Goal: Contribute content: Contribute content

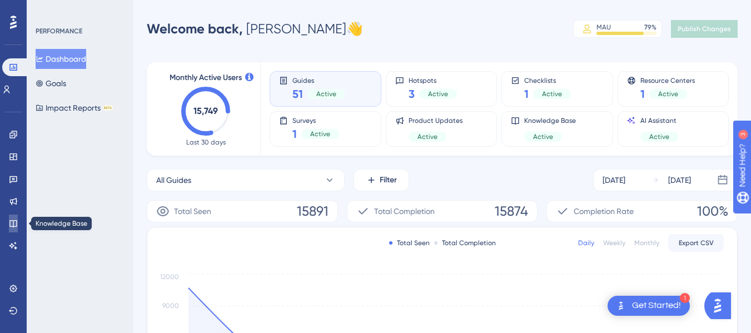
click at [16, 224] on icon at bounding box center [13, 223] width 9 height 9
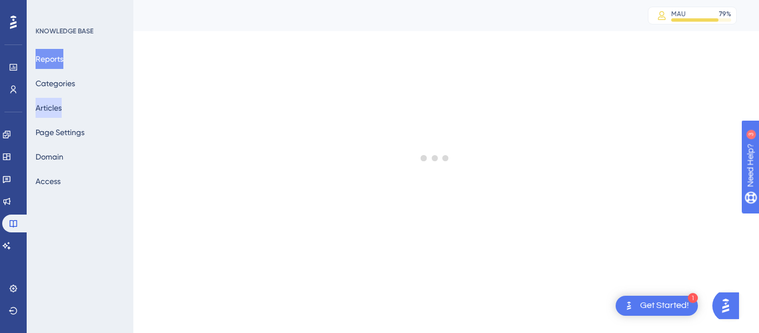
click at [62, 112] on button "Articles" at bounding box center [49, 108] width 26 height 20
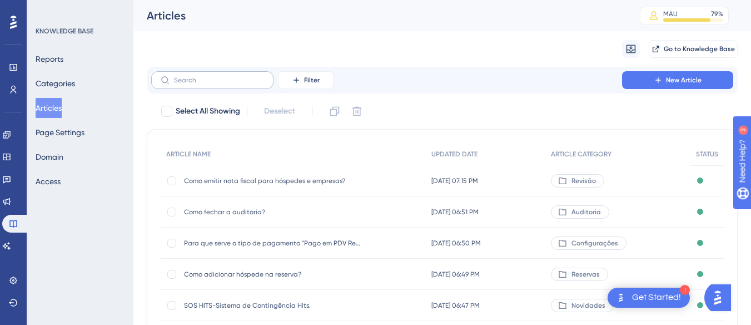
click at [216, 75] on label at bounding box center [212, 80] width 122 height 18
click at [216, 76] on input "text" at bounding box center [219, 80] width 90 height 8
type input "veic"
checkbox input "true"
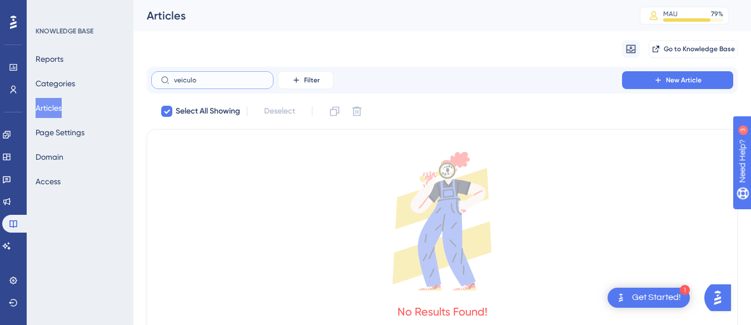
type input "veiculo"
drag, startPoint x: 191, startPoint y: 79, endPoint x: 166, endPoint y: 78, distance: 25.6
click at [166, 78] on label "veiculo" at bounding box center [212, 80] width 122 height 18
checkbox input "false"
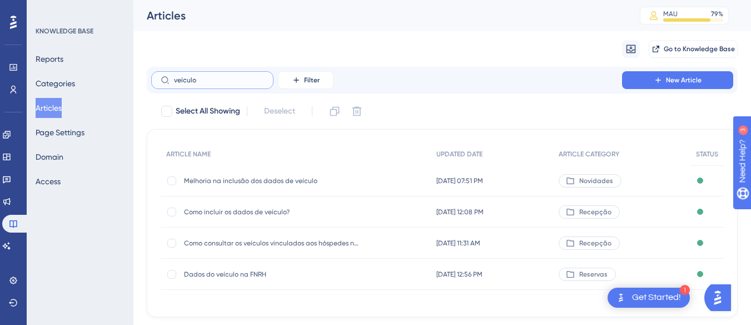
type input "veículo"
click at [295, 184] on span "Melhoria na inclusão dos dados de veículo" at bounding box center [273, 180] width 178 height 9
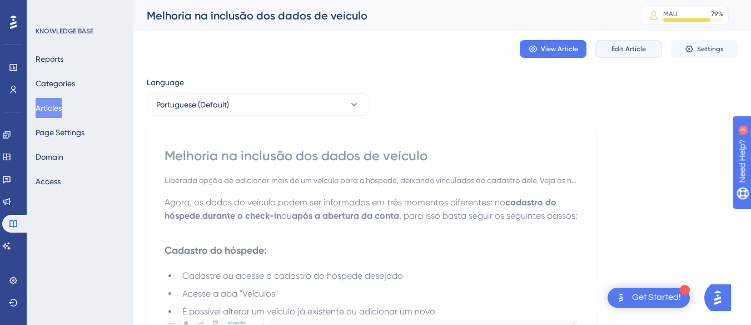
click at [636, 51] on span "Edit Article" at bounding box center [628, 48] width 34 height 9
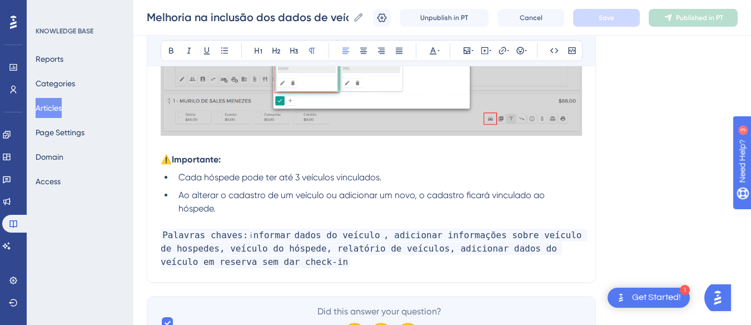
scroll to position [1126, 0]
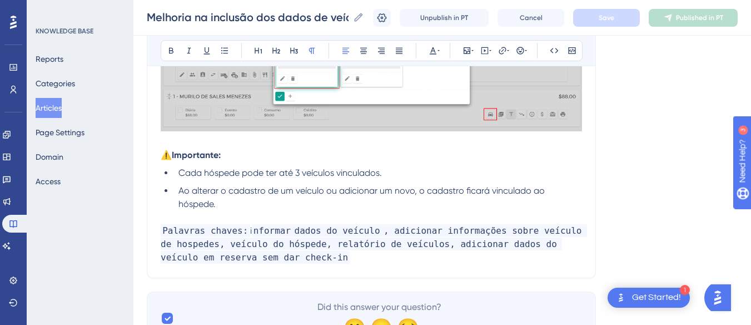
click at [381, 176] on span "Cada hóspede pode ter até 3 veículos vinculados." at bounding box center [279, 172] width 203 height 11
click at [420, 173] on li "Cada hóspede pode ter até 3 veículos vinculados." at bounding box center [378, 172] width 408 height 13
click at [381, 174] on span "Cada hóspede pode ter até 3 veículos vinculados." at bounding box center [279, 172] width 203 height 11
click at [463, 173] on li "Cada hóspede pode ter até 3 veículos vinculados em seu cadastro." at bounding box center [378, 172] width 408 height 13
click at [333, 200] on li "Ao alterar o cadastro de um veículo ou adicionar um novo, o cadastro ficará vin…" at bounding box center [378, 197] width 408 height 27
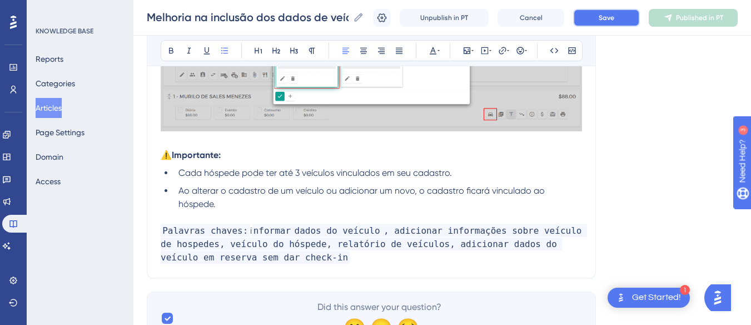
click at [607, 12] on button "Save" at bounding box center [606, 18] width 67 height 18
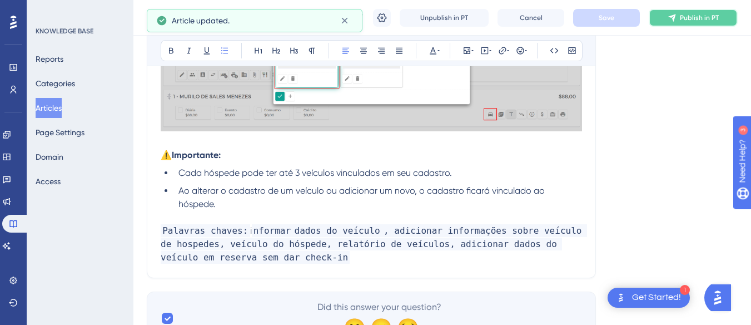
click at [697, 17] on span "Publish in PT" at bounding box center [699, 17] width 39 height 9
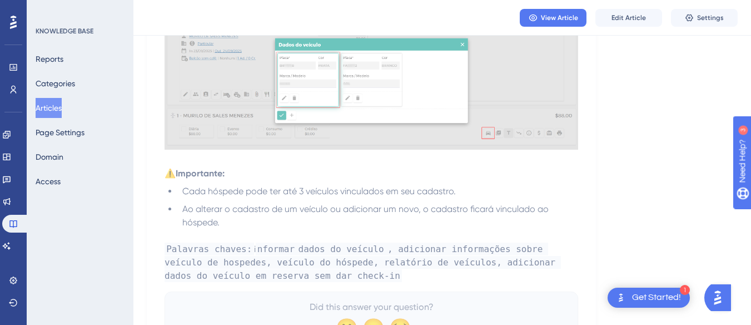
scroll to position [1056, 0]
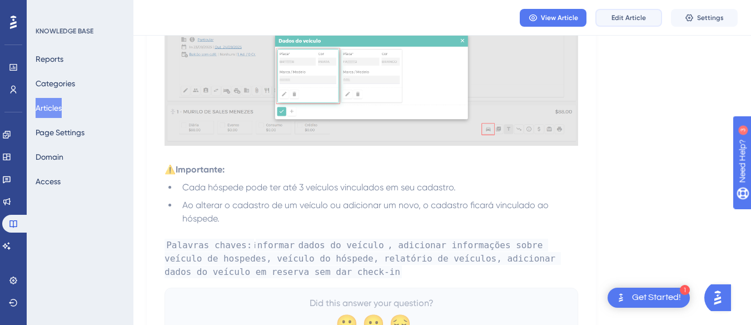
click at [621, 19] on span "Edit Article" at bounding box center [628, 17] width 34 height 9
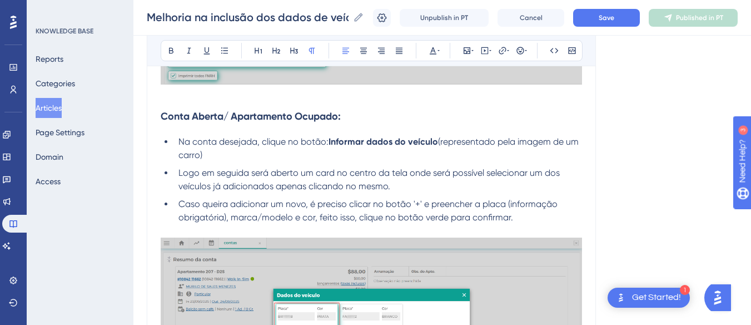
scroll to position [1181, 0]
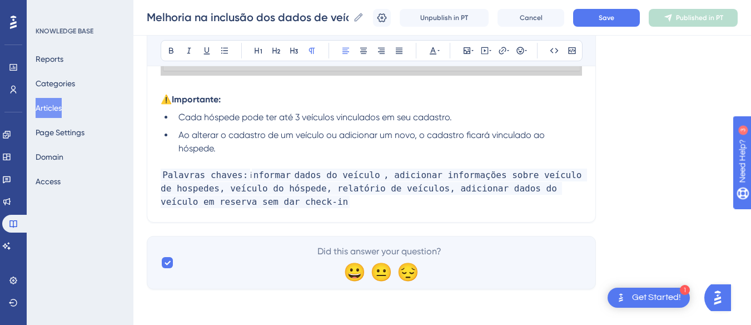
click at [250, 146] on li "Ao alterar o cadastro de um veículo ou adicionar um novo, o cadastro ficará vin…" at bounding box center [378, 141] width 408 height 27
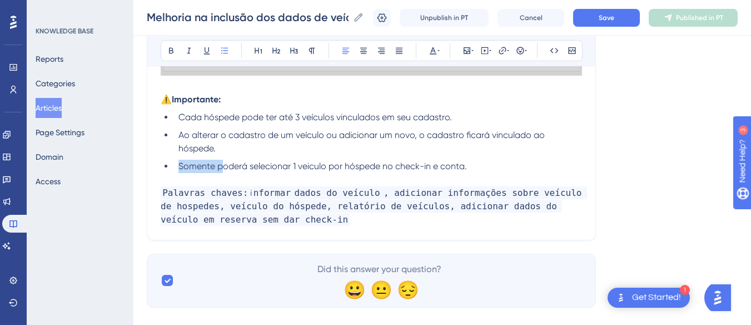
drag, startPoint x: 222, startPoint y: 165, endPoint x: 179, endPoint y: 169, distance: 42.4
click at [179, 169] on span "Somente poderá selecionar 1 veiculo por hóspede no check-in e conta." at bounding box center [322, 166] width 288 height 11
click at [255, 165] on span "Poderá selecionar 1 veiculo por hóspede no check-in e conta." at bounding box center [302, 166] width 248 height 11
click at [310, 166] on span "Poderá selecionar somente 1 veiculo por hóspede no check-in e conta." at bounding box center [321, 166] width 286 height 11
click at [308, 166] on span "Poderá selecionar somente 1 veiculo por hóspede no check-in e conta." at bounding box center [321, 166] width 286 height 11
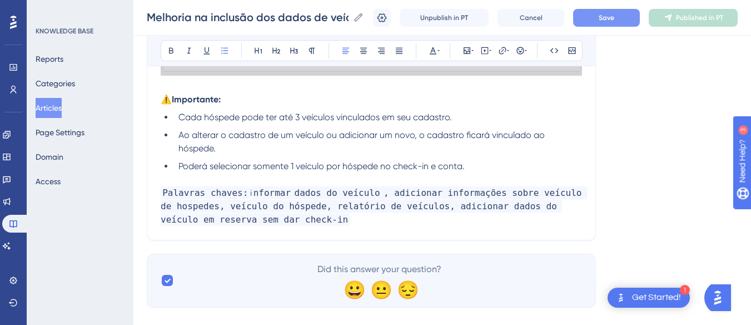
click at [623, 21] on button "Save" at bounding box center [606, 18] width 67 height 18
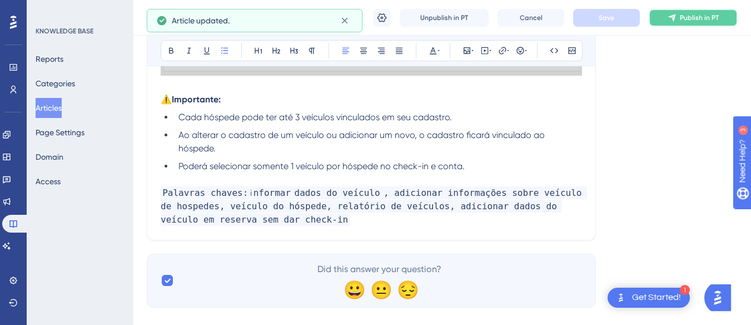
click at [715, 22] on button "Publish in PT" at bounding box center [692, 18] width 89 height 18
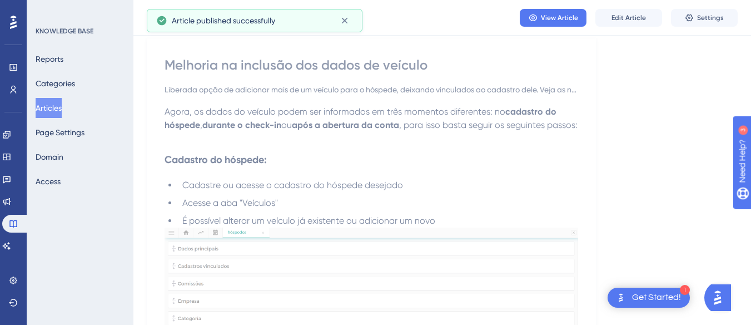
scroll to position [0, 0]
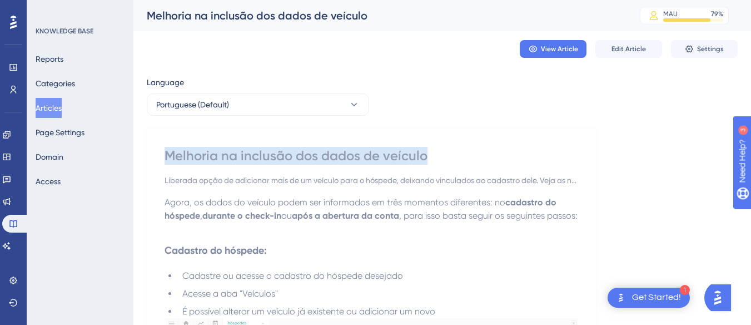
drag, startPoint x: 165, startPoint y: 156, endPoint x: 428, endPoint y: 157, distance: 262.8
click at [428, 157] on div "Melhoria na inclusão dos dados de veículo" at bounding box center [370, 156] width 413 height 18
copy div "Melhoria na inclusão dos dados de veículo"
